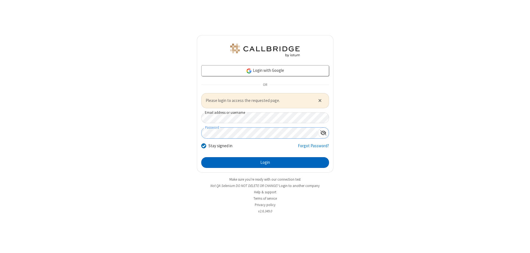
click at [265, 162] on button "Login" at bounding box center [265, 162] width 128 height 11
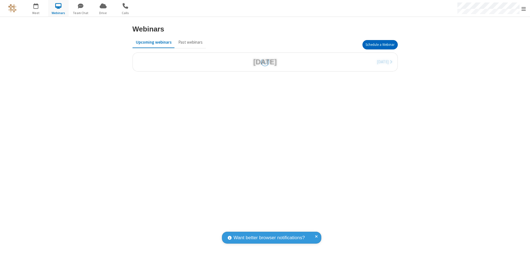
click at [380, 45] on button "Schedule a Webinar" at bounding box center [380, 44] width 35 height 9
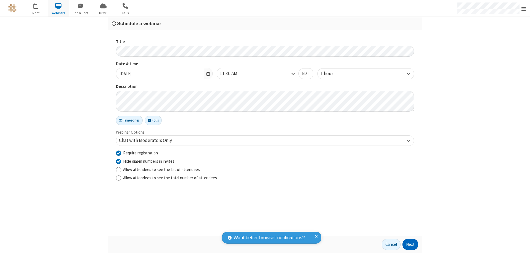
click at [411, 244] on button "Next" at bounding box center [411, 244] width 16 height 11
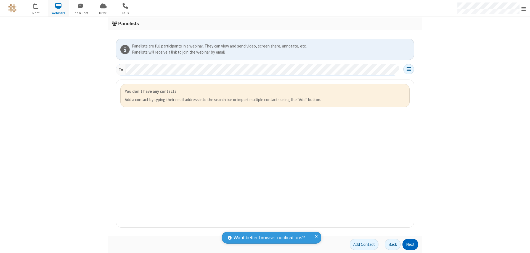
click at [411, 244] on button "Next" at bounding box center [411, 244] width 16 height 11
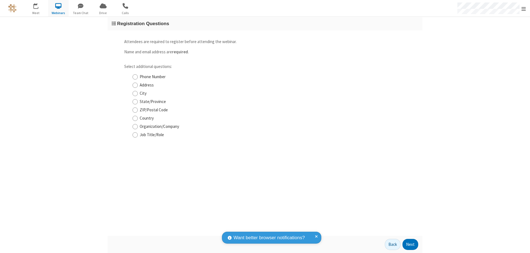
click at [135, 77] on input "Phone Number" at bounding box center [135, 77] width 5 height 6
checkbox input "true"
click at [411, 244] on button "Next" at bounding box center [411, 244] width 16 height 11
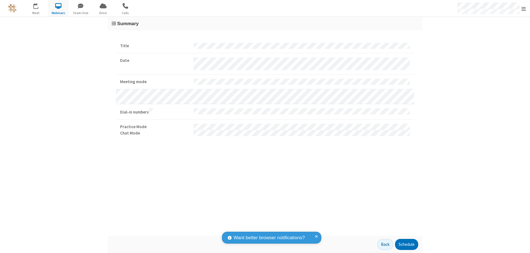
click at [406, 244] on button "Schedule" at bounding box center [406, 244] width 23 height 11
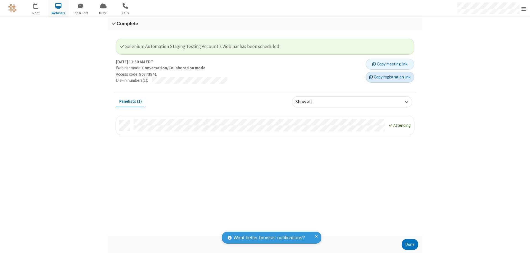
click at [390, 77] on button "Copy registration link" at bounding box center [390, 77] width 48 height 11
click at [410, 244] on button "Done" at bounding box center [410, 244] width 17 height 11
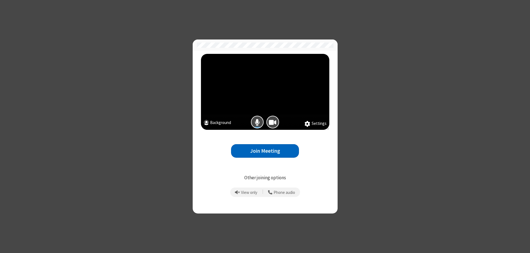
click at [265, 151] on button "Join Meeting" at bounding box center [265, 151] width 68 height 14
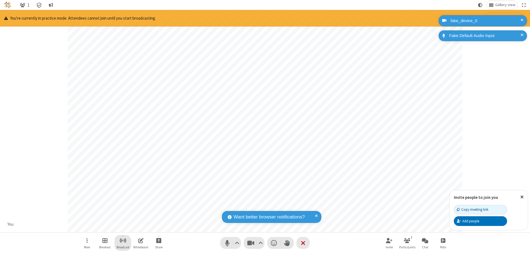
click at [123, 240] on span "Start broadcast" at bounding box center [123, 240] width 7 height 7
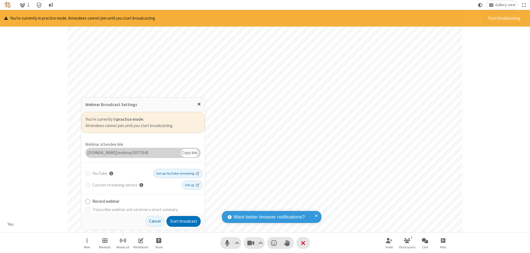
click at [184, 221] on button "Start broadcast" at bounding box center [184, 221] width 34 height 11
